Goal: Task Accomplishment & Management: Use online tool/utility

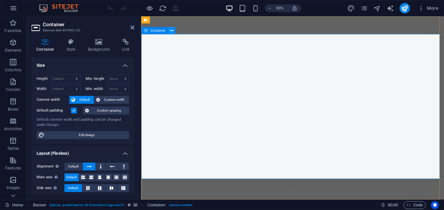
drag, startPoint x: 33, startPoint y: 20, endPoint x: 171, endPoint y: 33, distance: 137.9
click at [171, 33] on icon at bounding box center [171, 30] width 3 height 6
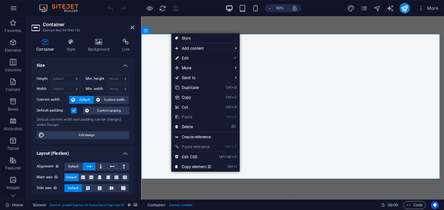
click at [183, 58] on link "⏎ Edit" at bounding box center [193, 58] width 44 height 10
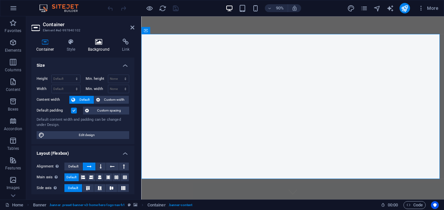
click at [99, 46] on h4 "Background" at bounding box center [100, 46] width 34 height 14
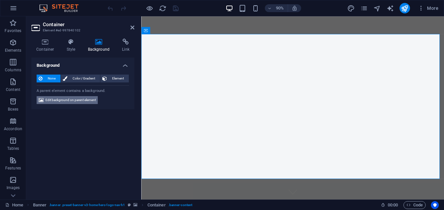
click at [81, 103] on span "Edit background on parent element" at bounding box center [70, 100] width 50 height 8
select select "ms"
select select "s"
select select "progressive"
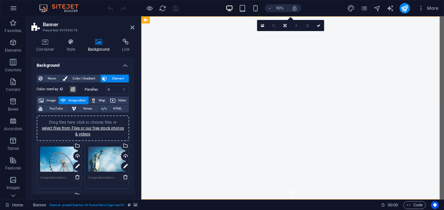
scroll to position [65, 0]
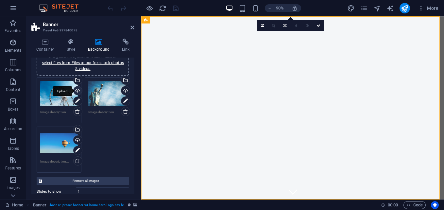
click at [75, 92] on div "Upload" at bounding box center [77, 91] width 10 height 10
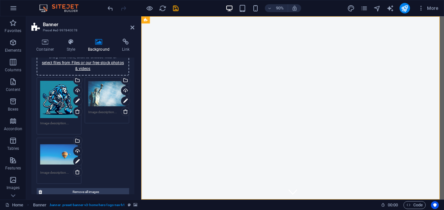
click at [112, 116] on textarea at bounding box center [107, 115] width 38 height 10
click at [120, 87] on div "Upload" at bounding box center [125, 91] width 10 height 10
click at [51, 153] on div "Drag files here, click to choose files or select files from Files or our free s…" at bounding box center [59, 154] width 38 height 26
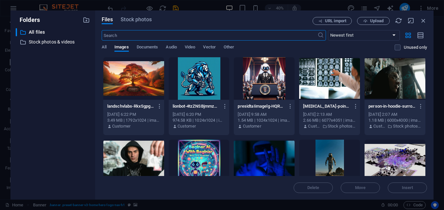
click at [273, 96] on div at bounding box center [264, 78] width 61 height 43
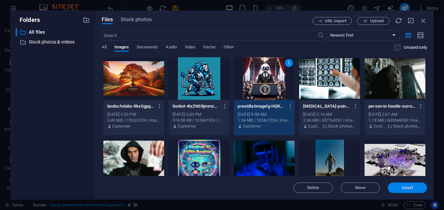
click at [423, 193] on button "Insert" at bounding box center [407, 187] width 39 height 10
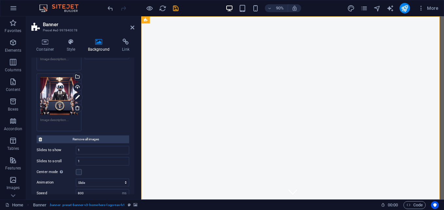
scroll to position [131, 0]
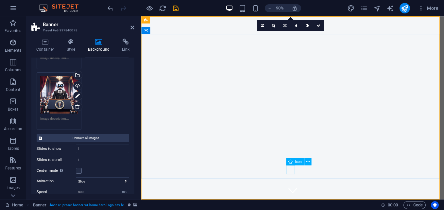
click at [308, 205] on figure at bounding box center [310, 210] width 10 height 10
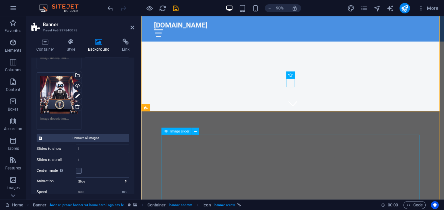
scroll to position [0, 0]
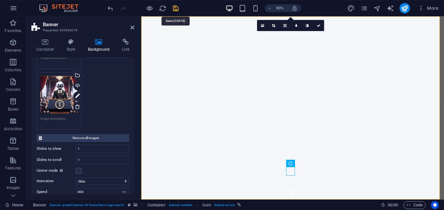
click at [176, 7] on icon "save" at bounding box center [176, 9] width 8 height 8
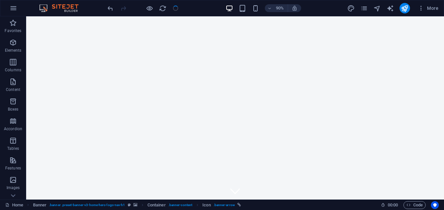
checkbox input "false"
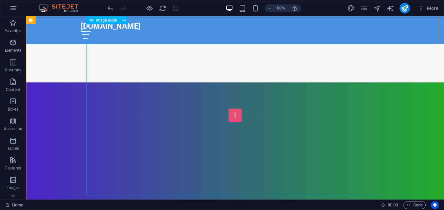
scroll to position [33, 0]
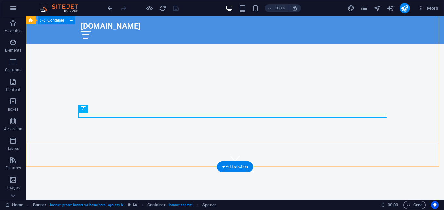
click at [189, 167] on div "Stay Informed, Stay Engaged – Hydeverse Labs Magazine" at bounding box center [235, 211] width 418 height 89
drag, startPoint x: 189, startPoint y: 66, endPoint x: 78, endPoint y: 71, distance: 110.6
click at [188, 167] on div "Stay Informed, Stay Engaged – Hydeverse Labs Magazine" at bounding box center [235, 211] width 418 height 89
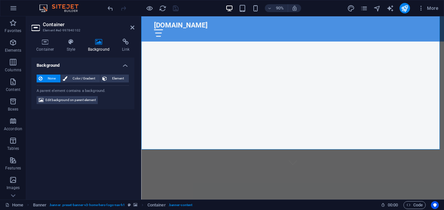
click at [104, 44] on icon at bounding box center [99, 42] width 32 height 7
click at [59, 98] on span "Edit background on parent element" at bounding box center [70, 100] width 50 height 8
select select "ms"
select select "s"
select select "progressive"
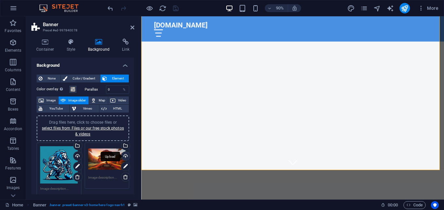
click at [121, 156] on div "Upload" at bounding box center [125, 157] width 10 height 10
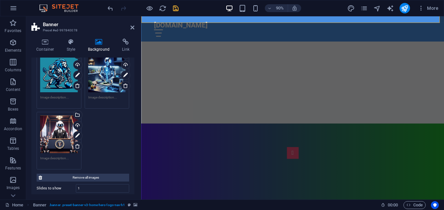
scroll to position [98, 0]
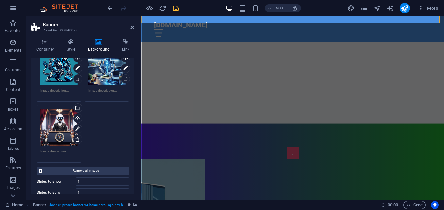
click at [65, 133] on div "Drag files here, click to choose files or select files from Files or our free s…" at bounding box center [59, 128] width 38 height 38
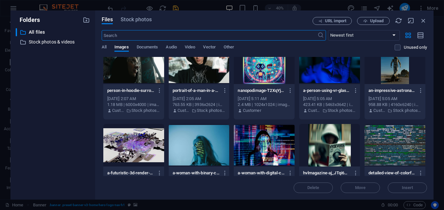
scroll to position [164, 0]
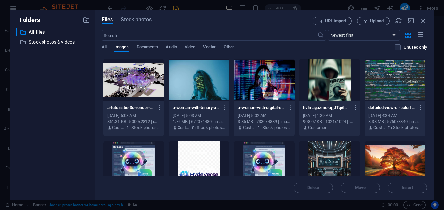
click at [329, 85] on div at bounding box center [329, 80] width 61 height 43
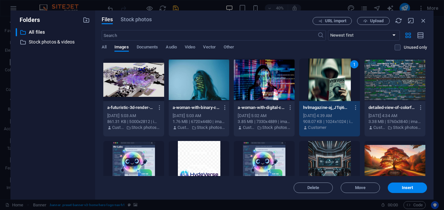
click at [413, 181] on div "Delete Move Insert" at bounding box center [264, 184] width 325 height 17
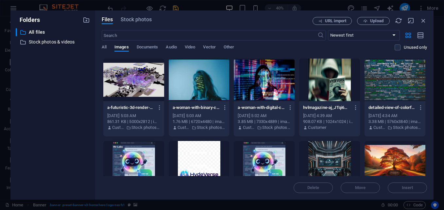
click at [321, 129] on p "Customer" at bounding box center [317, 128] width 18 height 6
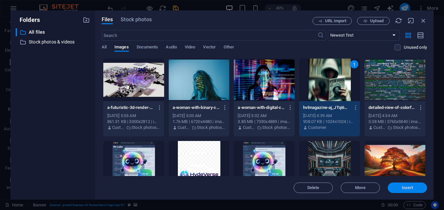
click at [414, 185] on button "Insert" at bounding box center [407, 187] width 39 height 10
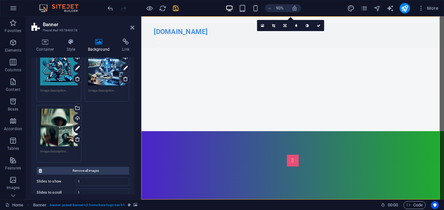
scroll to position [0, 0]
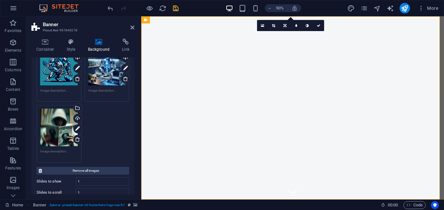
click at [179, 9] on icon "save" at bounding box center [176, 9] width 8 height 8
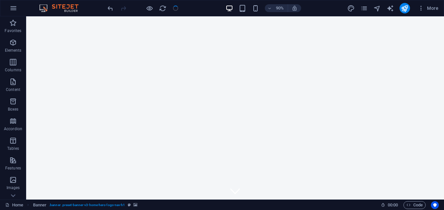
checkbox input "false"
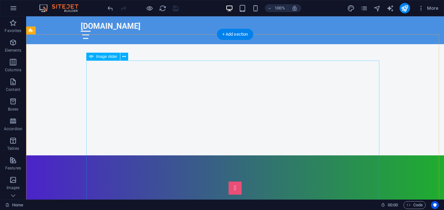
scroll to position [196, 0]
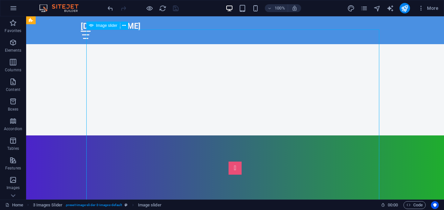
select select "px"
select select "ms"
select select "s"
select select "progressive"
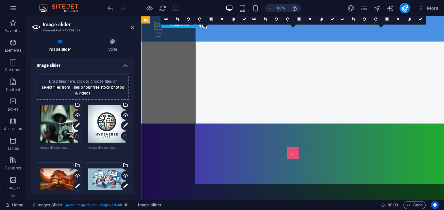
scroll to position [216, 0]
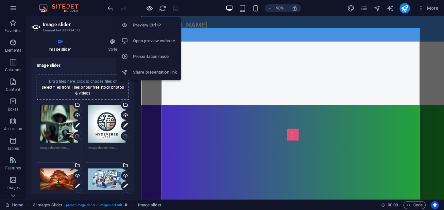
click at [148, 9] on icon "button" at bounding box center [150, 9] width 8 height 8
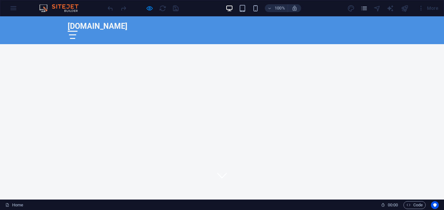
scroll to position [0, 0]
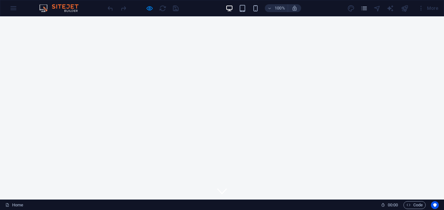
click at [47, 6] on img at bounding box center [62, 8] width 49 height 8
click at [74, 10] on img at bounding box center [62, 8] width 49 height 8
click at [16, 10] on div "100% More" at bounding box center [221, 8] width 443 height 16
click at [14, 7] on div "100% More" at bounding box center [221, 8] width 443 height 16
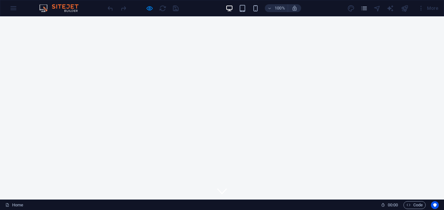
click at [15, 7] on div "100% More" at bounding box center [221, 8] width 443 height 16
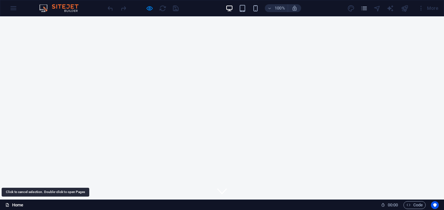
click at [12, 205] on link "Home" at bounding box center [14, 205] width 18 height 8
click at [13, 204] on link "Home" at bounding box center [14, 205] width 18 height 8
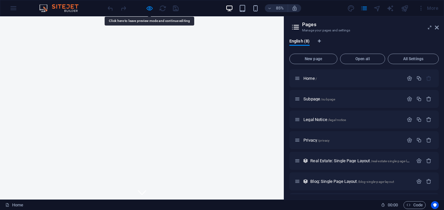
drag, startPoint x: 139, startPoint y: 91, endPoint x: 148, endPoint y: 4, distance: 87.4
click at [149, 3] on div at bounding box center [142, 8] width 73 height 10
click at [437, 28] on icon at bounding box center [437, 27] width 4 height 5
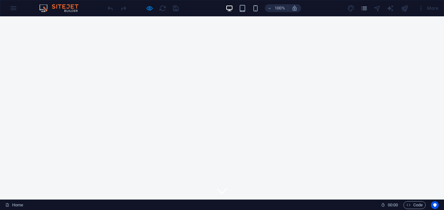
click at [73, 8] on img at bounding box center [62, 8] width 49 height 8
click at [15, 9] on div "100% More" at bounding box center [221, 8] width 443 height 16
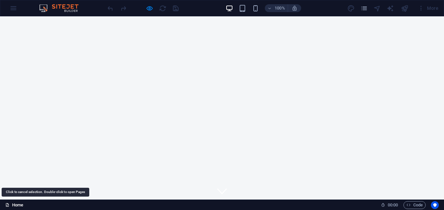
click at [18, 204] on link "Home" at bounding box center [14, 205] width 18 height 8
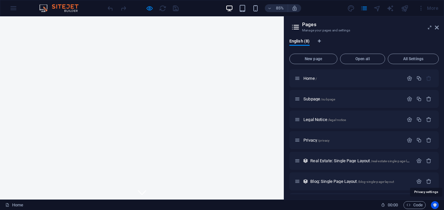
click at [434, 204] on icon "Usercentrics" at bounding box center [435, 205] width 5 height 5
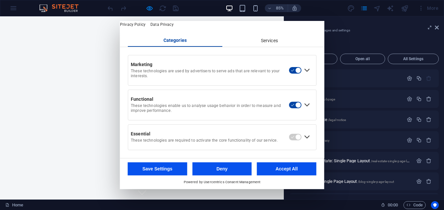
scroll to position [34, 0]
click at [308, 105] on div "Expand Functional" at bounding box center [307, 105] width 10 height 10
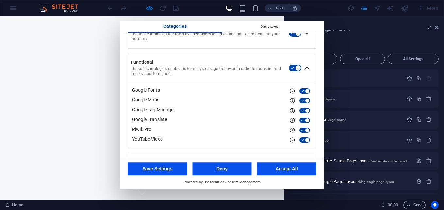
scroll to position [33, 0]
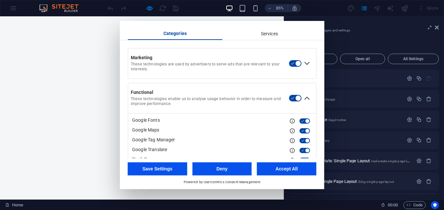
click at [307, 103] on div "Collapse Functional" at bounding box center [307, 98] width 10 height 10
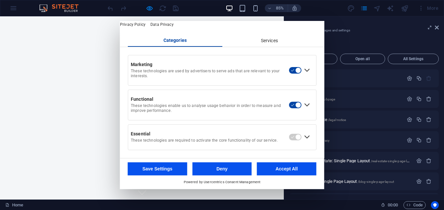
click at [310, 72] on div "Marketing These technologies are used by advertisers to serve ads that are rele…" at bounding box center [222, 70] width 188 height 30
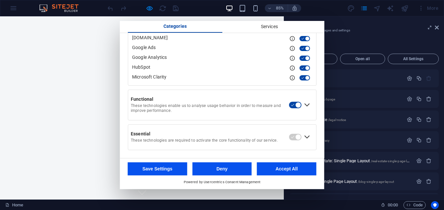
scroll to position [56, 0]
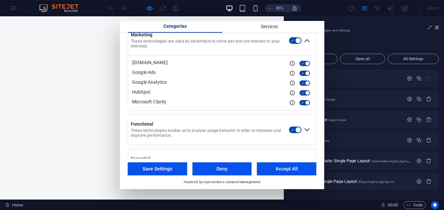
click at [272, 28] on div "Services" at bounding box center [269, 26] width 95 height 11
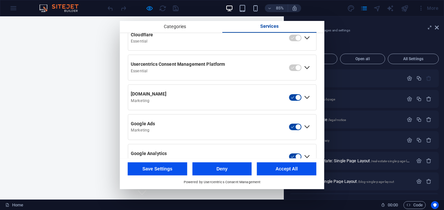
click at [308, 73] on div "Expand Usercentrics Consent Management Platform" at bounding box center [307, 67] width 10 height 10
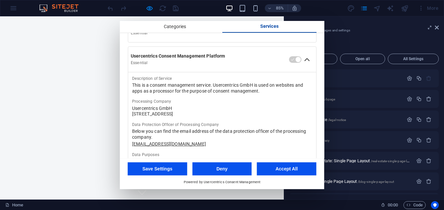
scroll to position [0, 0]
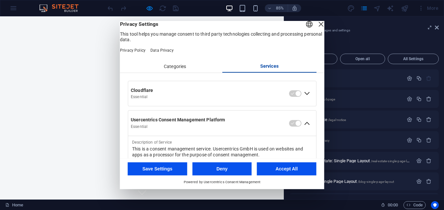
drag, startPoint x: 311, startPoint y: 34, endPoint x: 315, endPoint y: 35, distance: 4.0
click at [317, 29] on div "Close Layer" at bounding box center [321, 24] width 9 height 9
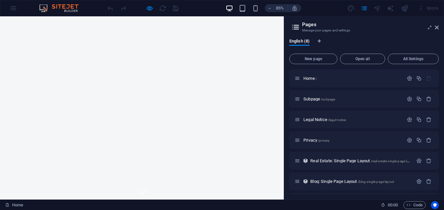
click at [18, 1] on div "85% More" at bounding box center [221, 8] width 443 height 16
click at [46, 8] on img at bounding box center [62, 8] width 49 height 8
click at [45, 8] on img at bounding box center [62, 8] width 49 height 8
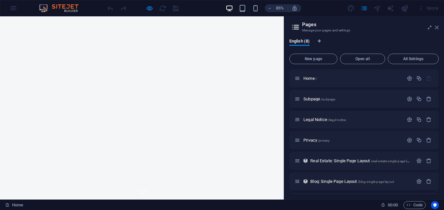
drag, startPoint x: 437, startPoint y: 28, endPoint x: 436, endPoint y: 13, distance: 15.8
click at [437, 28] on icon at bounding box center [437, 27] width 4 height 5
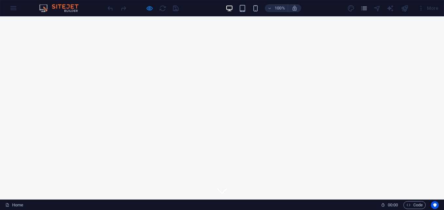
click at [437, 1] on div "100% More" at bounding box center [221, 8] width 443 height 16
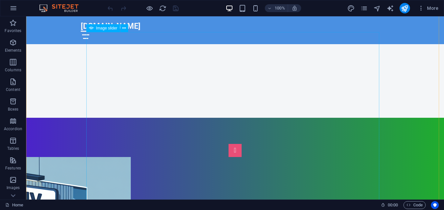
scroll to position [196, 0]
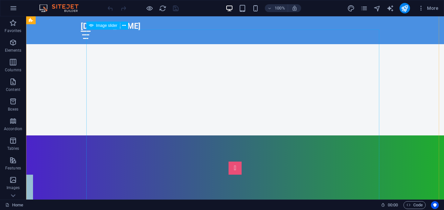
select select "px"
select select "ms"
select select "s"
select select "progressive"
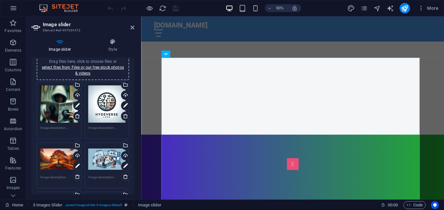
scroll to position [98, 0]
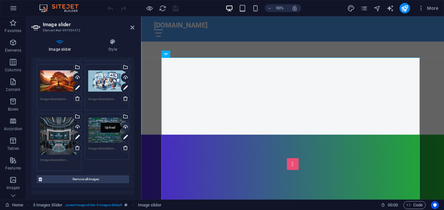
click at [124, 128] on div "Upload" at bounding box center [125, 128] width 10 height 10
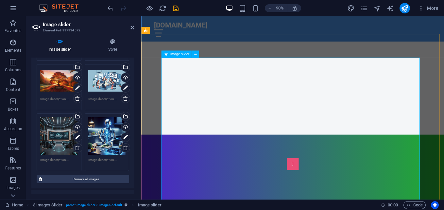
click at [121, 126] on div "Upload" at bounding box center [125, 128] width 10 height 10
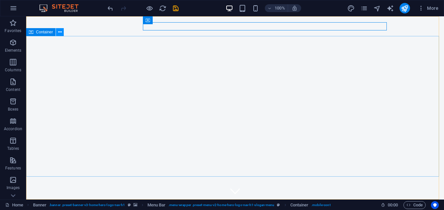
click at [59, 31] on icon at bounding box center [60, 32] width 4 height 7
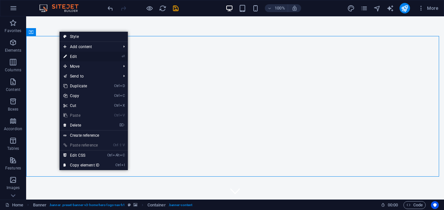
click at [81, 56] on link "⏎ Edit" at bounding box center [82, 57] width 44 height 10
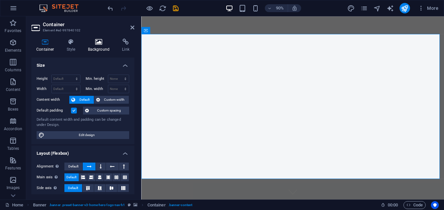
click at [99, 48] on h4 "Background" at bounding box center [100, 46] width 34 height 14
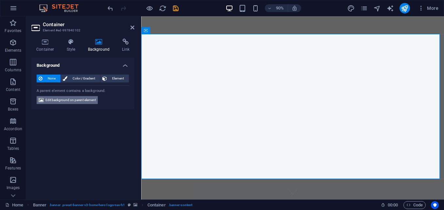
click at [92, 101] on span "Edit background on parent element" at bounding box center [70, 100] width 50 height 8
select select "ms"
select select "s"
select select "progressive"
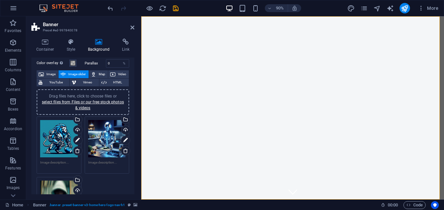
scroll to position [33, 0]
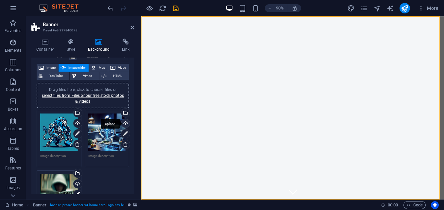
click at [122, 125] on div "Upload" at bounding box center [125, 124] width 10 height 10
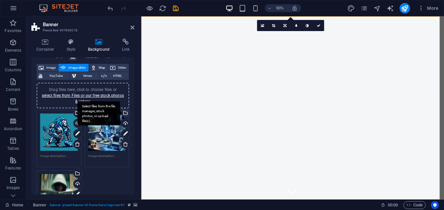
click at [127, 114] on div "Select files from the file manager, stock photos, or upload file(s)" at bounding box center [125, 114] width 10 height 10
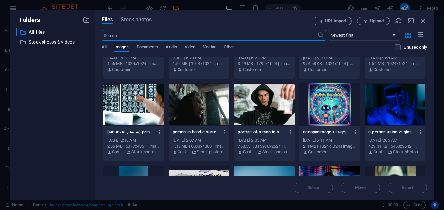
scroll to position [98, 0]
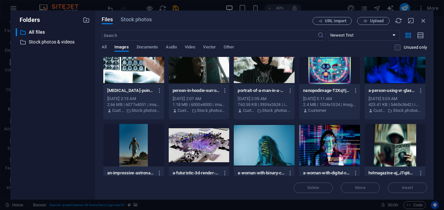
click at [328, 142] on div at bounding box center [329, 145] width 61 height 43
